Goal: Information Seeking & Learning: Check status

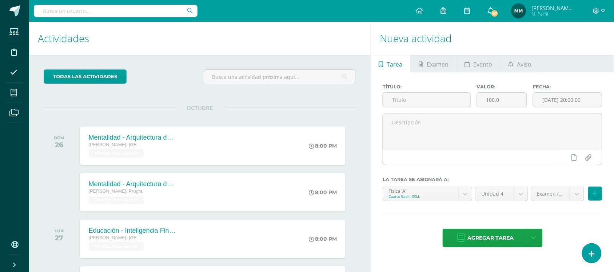
click at [496, 14] on span "67" at bounding box center [495, 13] width 8 height 8
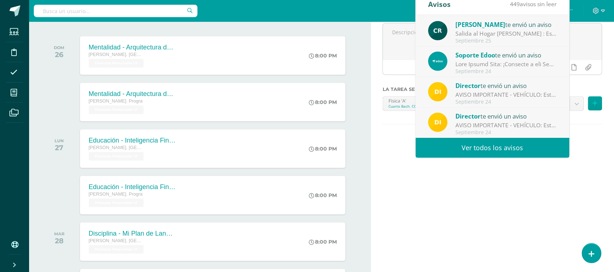
scroll to position [91, 0]
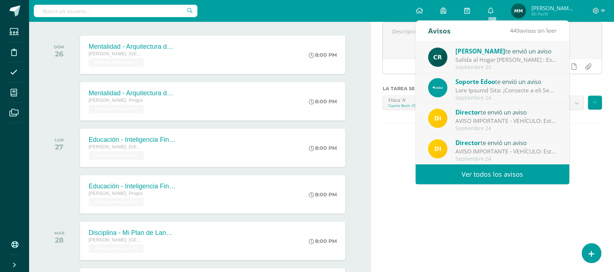
click at [521, 170] on link "Ver todos los avisos" at bounding box center [493, 174] width 154 height 20
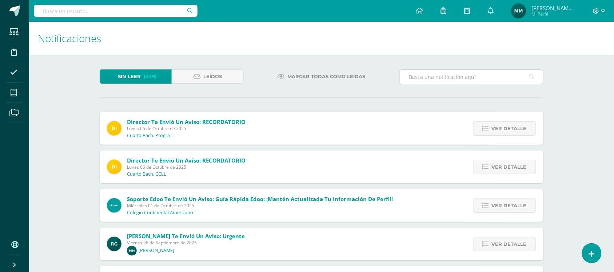
click at [425, 79] on input "text" at bounding box center [471, 77] width 143 height 14
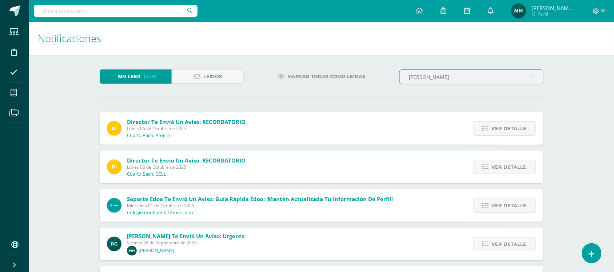
click at [472, 76] on input "manuel monge" at bounding box center [471, 77] width 143 height 14
type input "m"
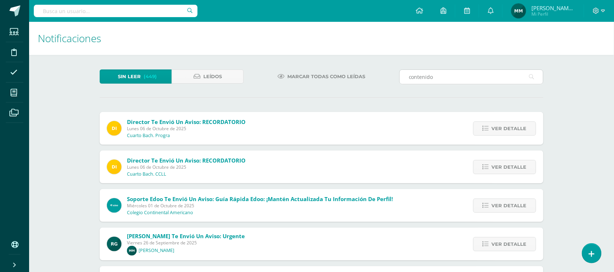
click at [530, 77] on icon at bounding box center [531, 76] width 5 height 15
click at [536, 78] on input "contenido" at bounding box center [471, 77] width 143 height 14
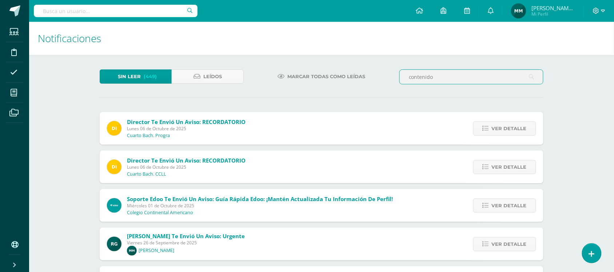
click at [528, 78] on input "contenido" at bounding box center [471, 77] width 143 height 14
type input "contenidos"
click at [233, 73] on link "Leídos" at bounding box center [208, 76] width 72 height 14
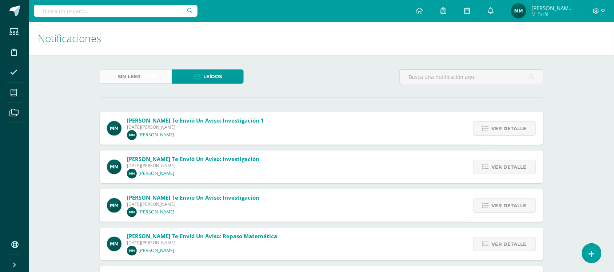
click at [155, 73] on span "(449)" at bounding box center [150, 76] width 13 height 13
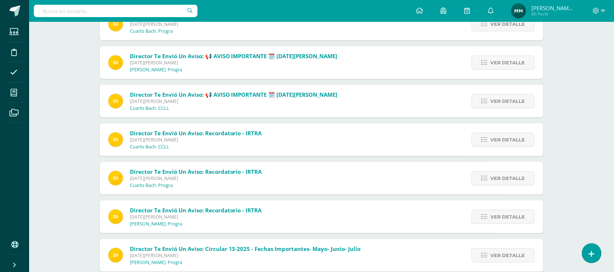
scroll to position [5713, 0]
